Goal: Task Accomplishment & Management: Manage account settings

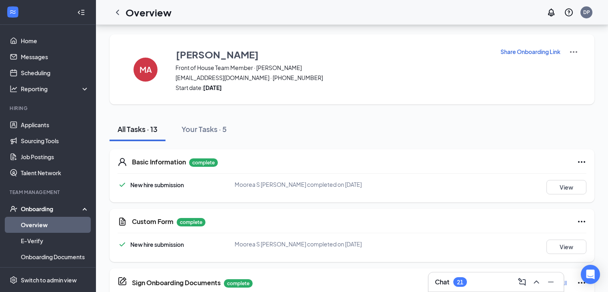
scroll to position [492, 0]
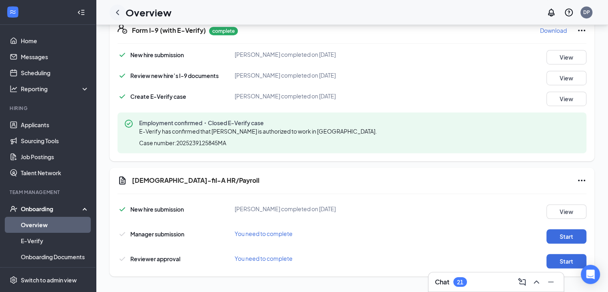
click at [120, 11] on icon "ChevronLeft" at bounding box center [118, 13] width 10 height 10
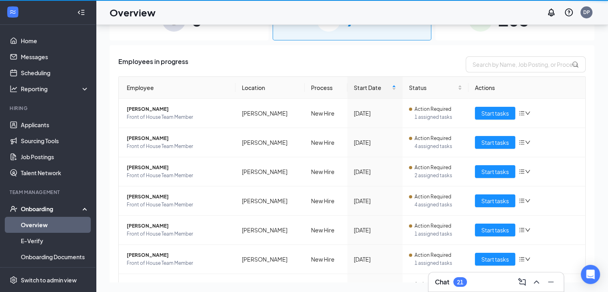
scroll to position [36, 0]
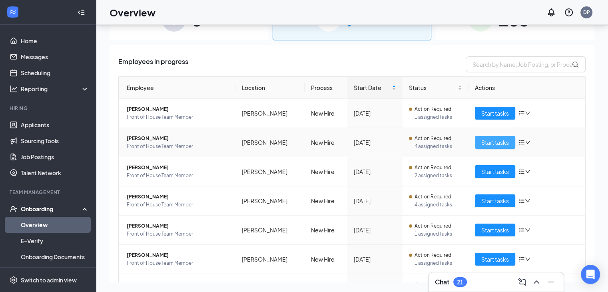
click at [489, 144] on span "Start tasks" at bounding box center [495, 142] width 28 height 9
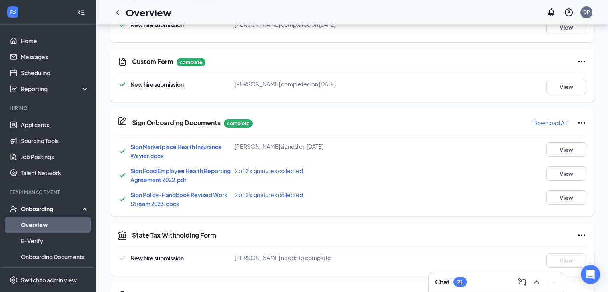
scroll to position [80, 0]
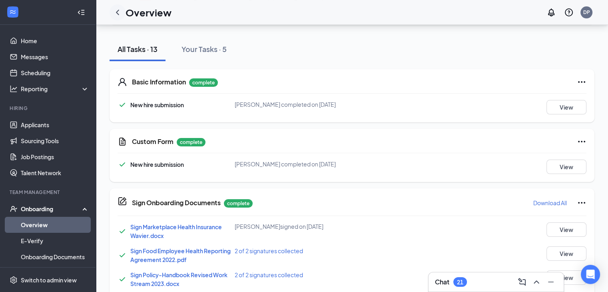
click at [118, 12] on icon "ChevronLeft" at bounding box center [118, 13] width 10 height 10
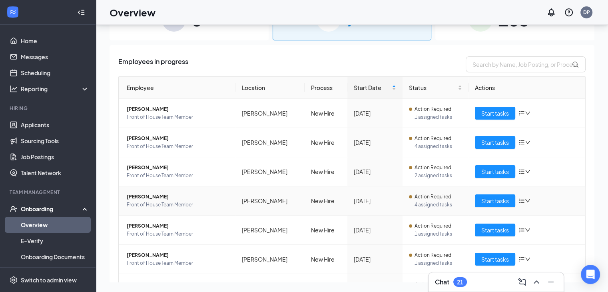
scroll to position [40, 0]
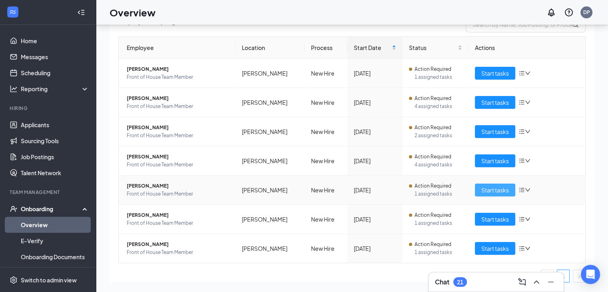
click at [497, 190] on span "Start tasks" at bounding box center [495, 190] width 28 height 9
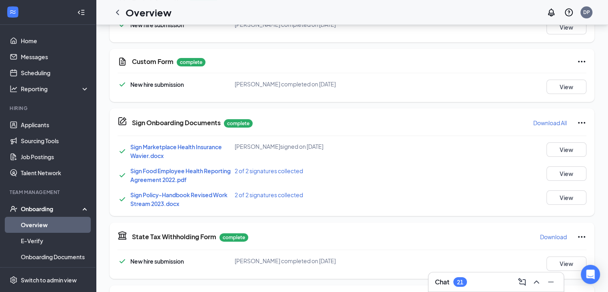
scroll to position [120, 0]
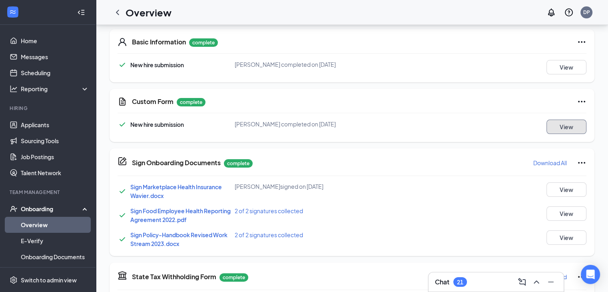
click at [565, 125] on button "View" at bounding box center [567, 127] width 40 height 14
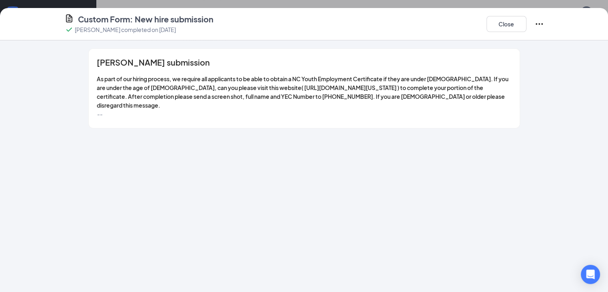
scroll to position [40, 0]
click at [527, 22] on button "Close" at bounding box center [507, 24] width 40 height 16
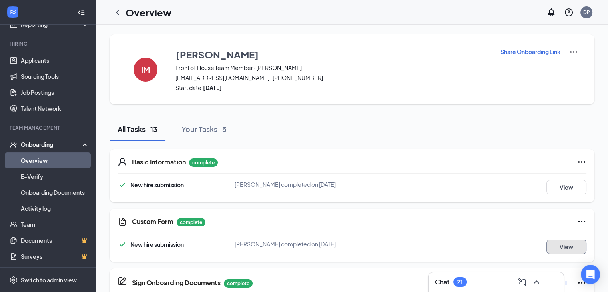
scroll to position [65, 0]
click at [117, 12] on icon "ChevronLeft" at bounding box center [118, 13] width 10 height 10
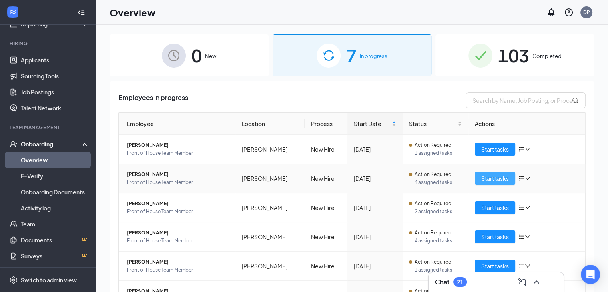
click at [482, 177] on span "Start tasks" at bounding box center [495, 178] width 28 height 9
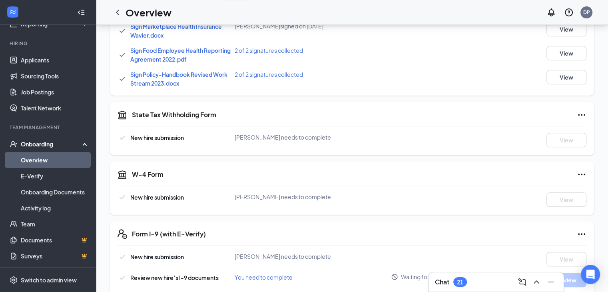
scroll to position [320, 0]
